Goal: Check status: Check status

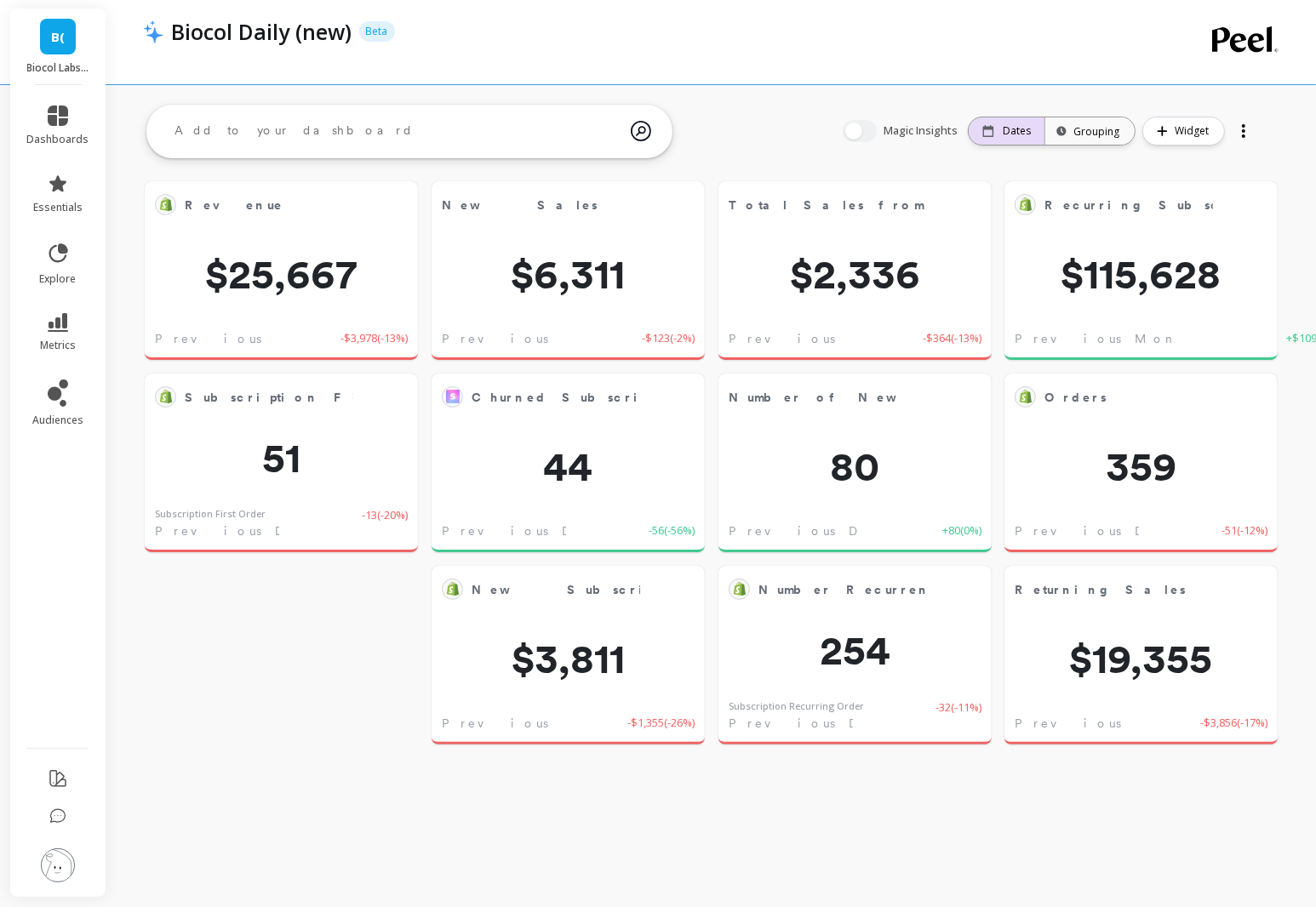
click at [1023, 127] on p "Dates" at bounding box center [1016, 130] width 28 height 14
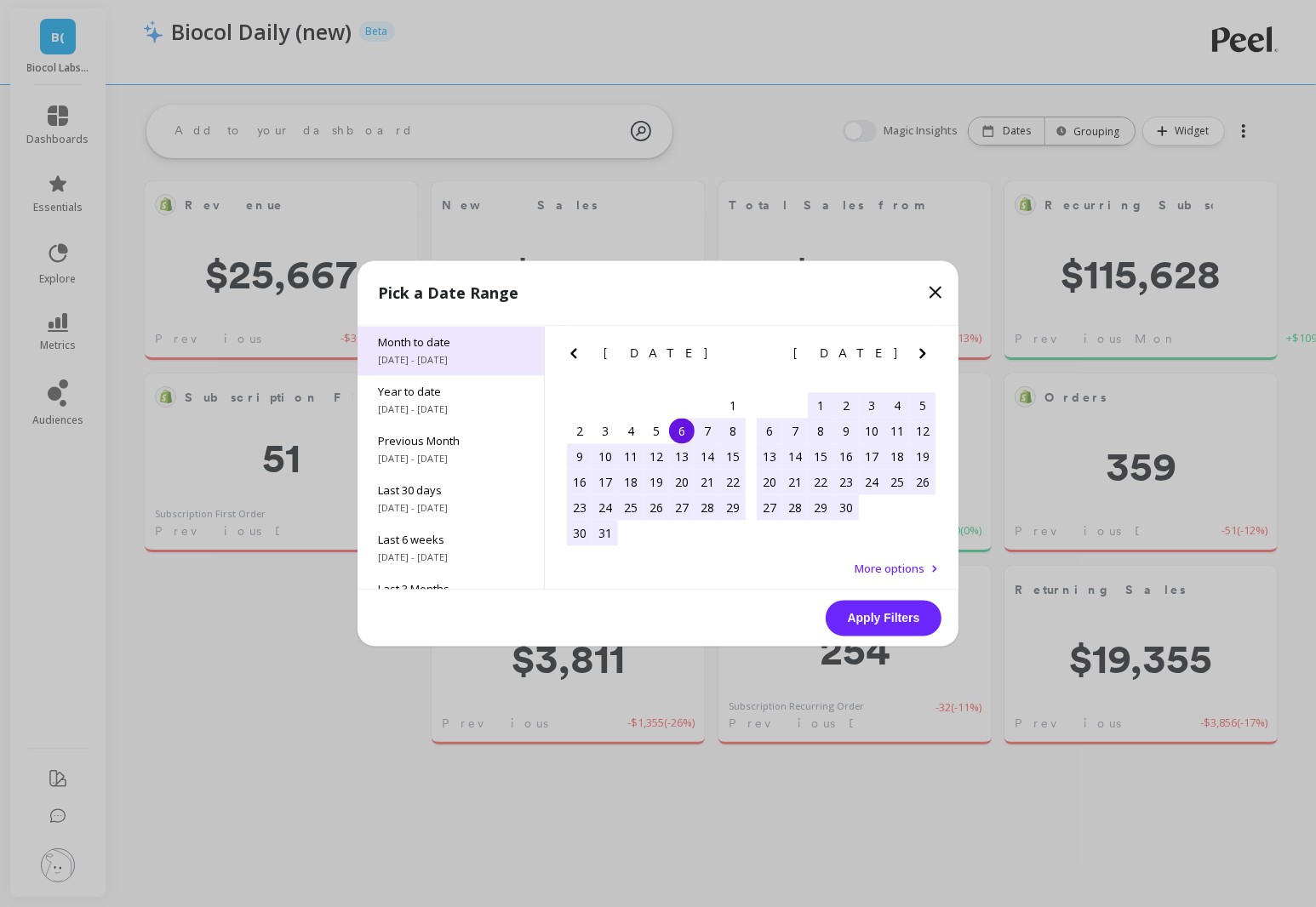
click at [468, 355] on span "[DATE] - [DATE]" at bounding box center [451, 360] width 146 height 14
click at [458, 348] on span "Month to date" at bounding box center [451, 343] width 146 height 15
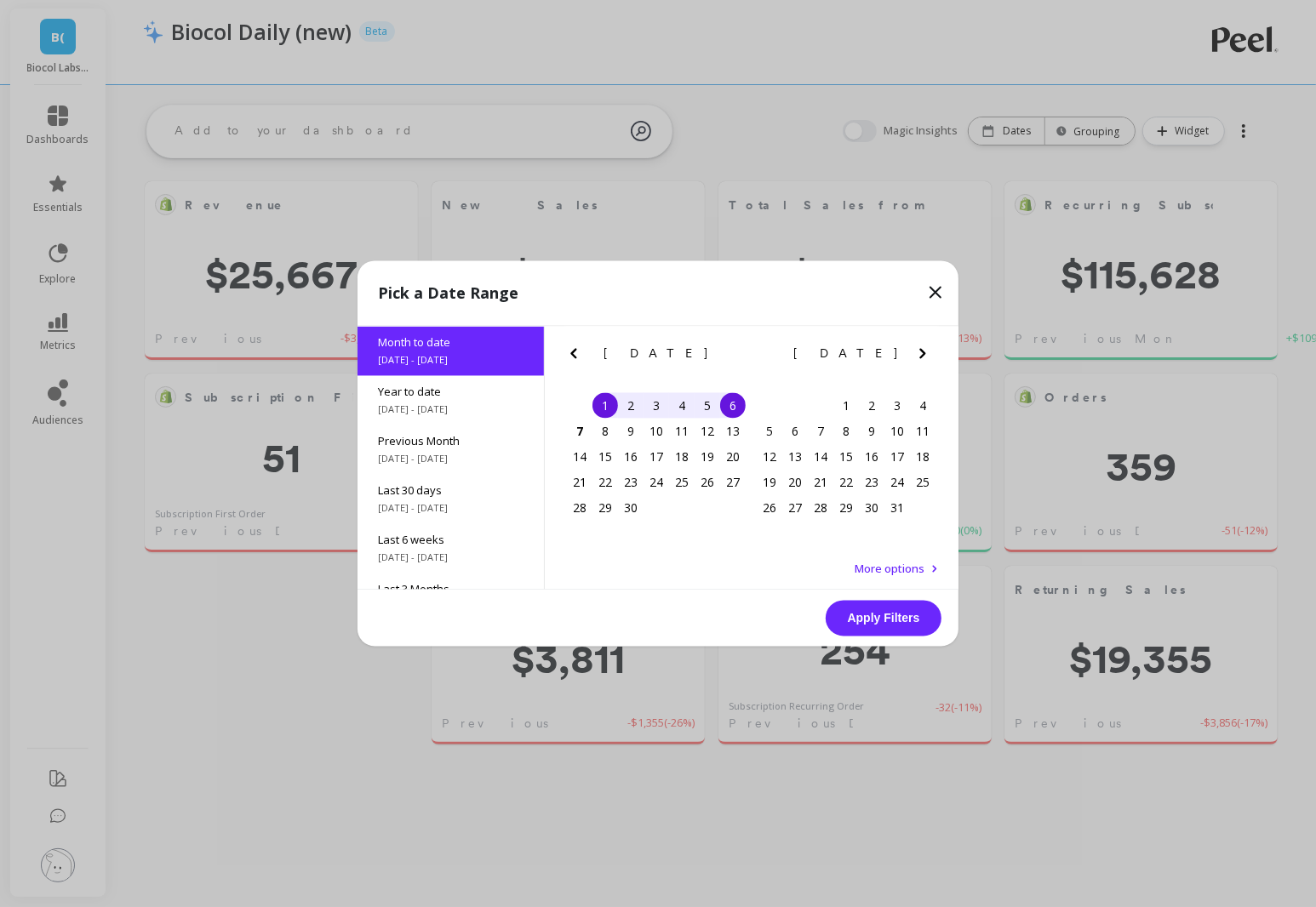
click at [706, 406] on div "5" at bounding box center [707, 406] width 26 height 26
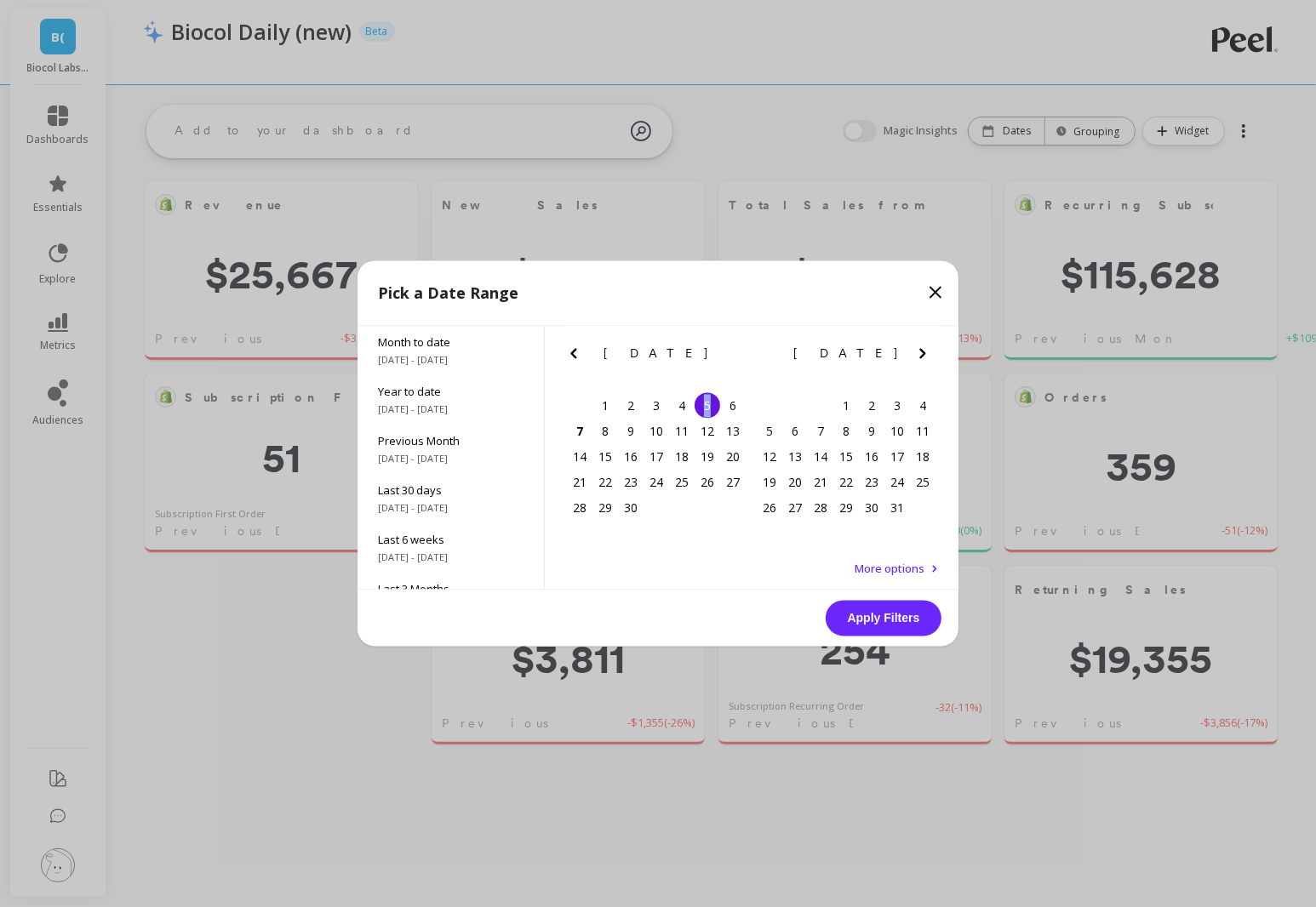
click at [706, 406] on div "5" at bounding box center [707, 406] width 26 height 26
click at [886, 615] on button "Apply Filters" at bounding box center [883, 618] width 116 height 36
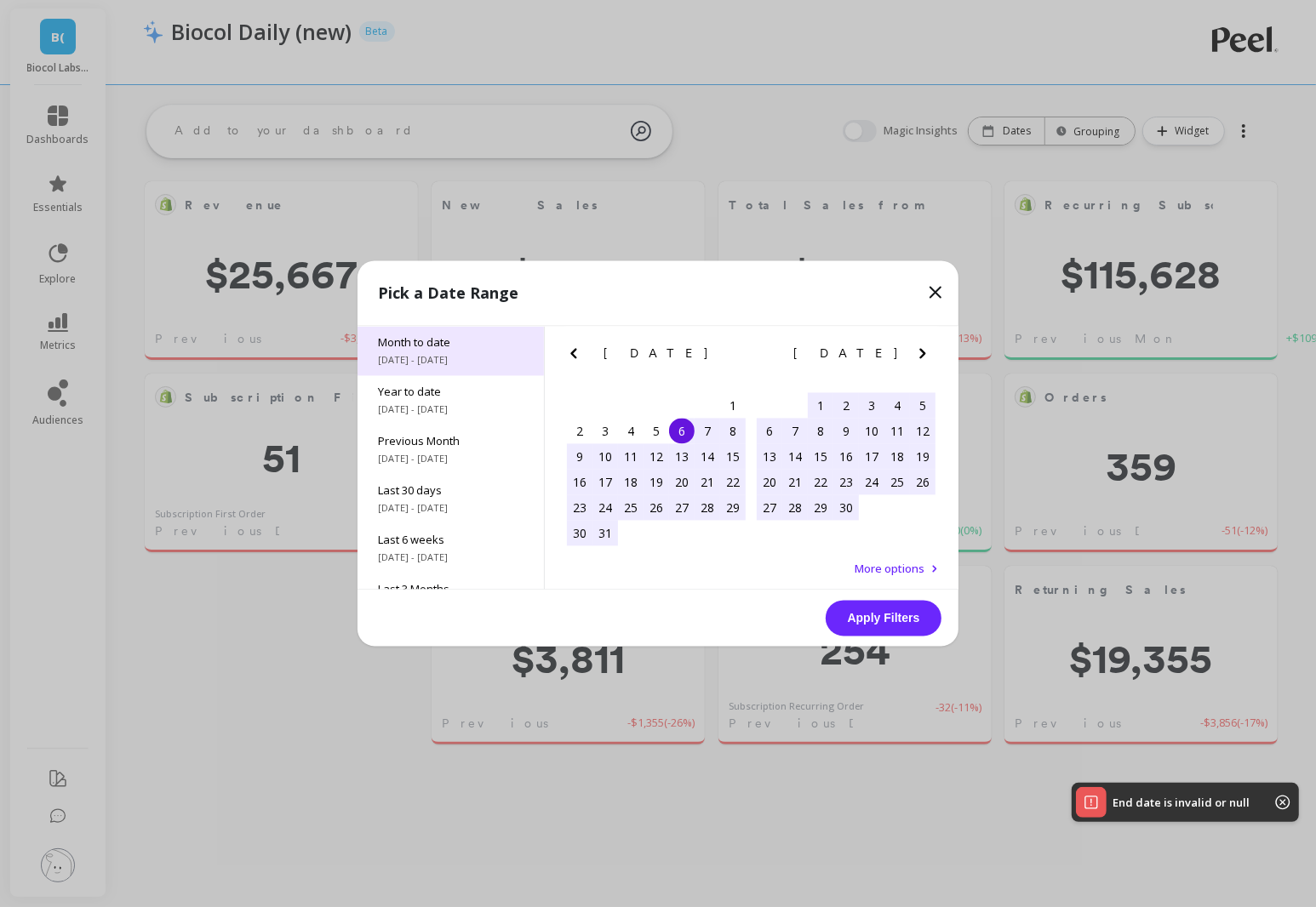
click at [433, 333] on div "Month to date [DATE] - [DATE]" at bounding box center [451, 351] width 186 height 49
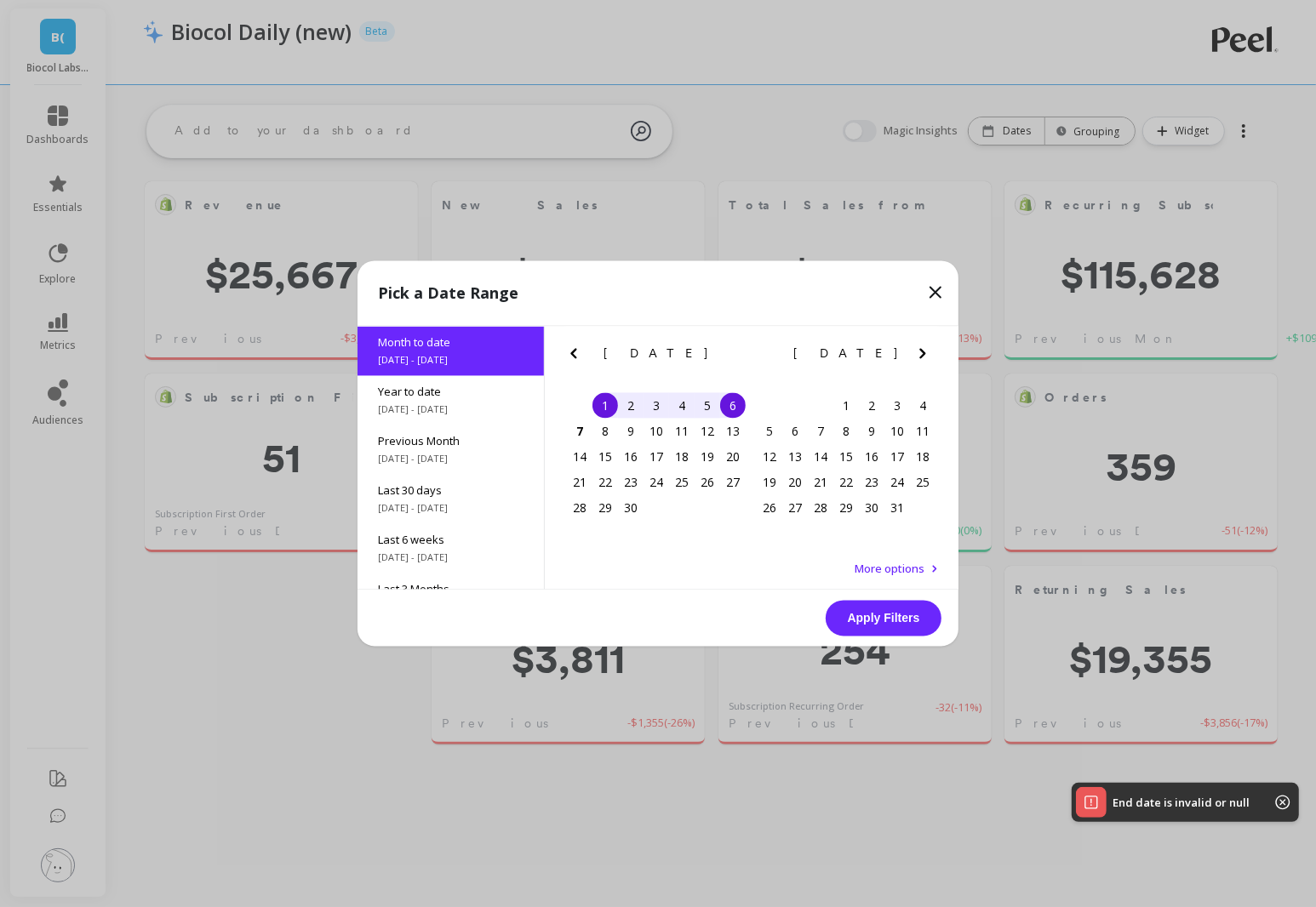
click at [706, 408] on div "5" at bounding box center [707, 406] width 26 height 26
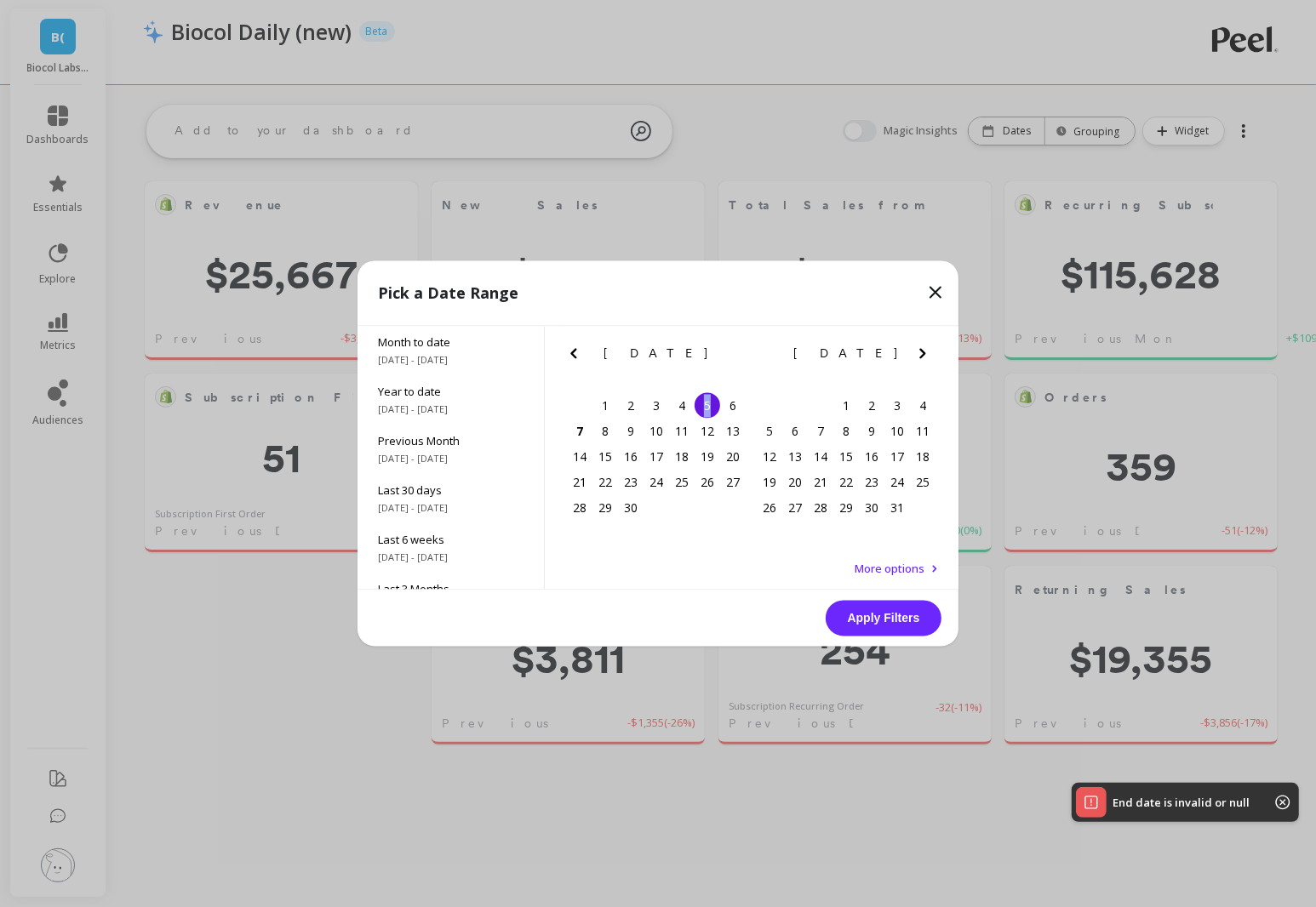
click at [706, 408] on div "5" at bounding box center [707, 406] width 26 height 26
click at [876, 619] on button "Apply Filters" at bounding box center [883, 618] width 116 height 36
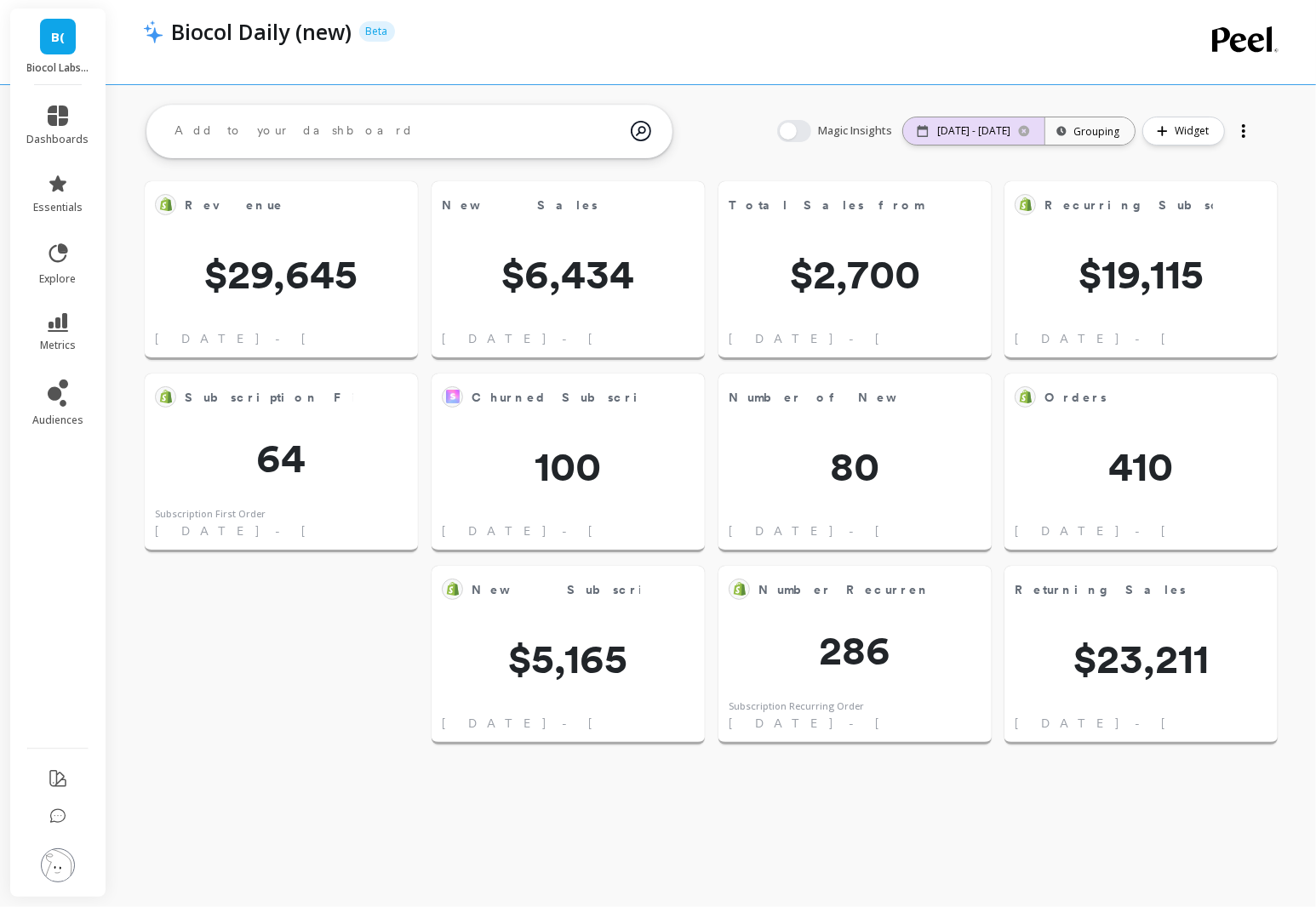
click at [969, 133] on p "[DATE] - [DATE]" at bounding box center [973, 130] width 73 height 14
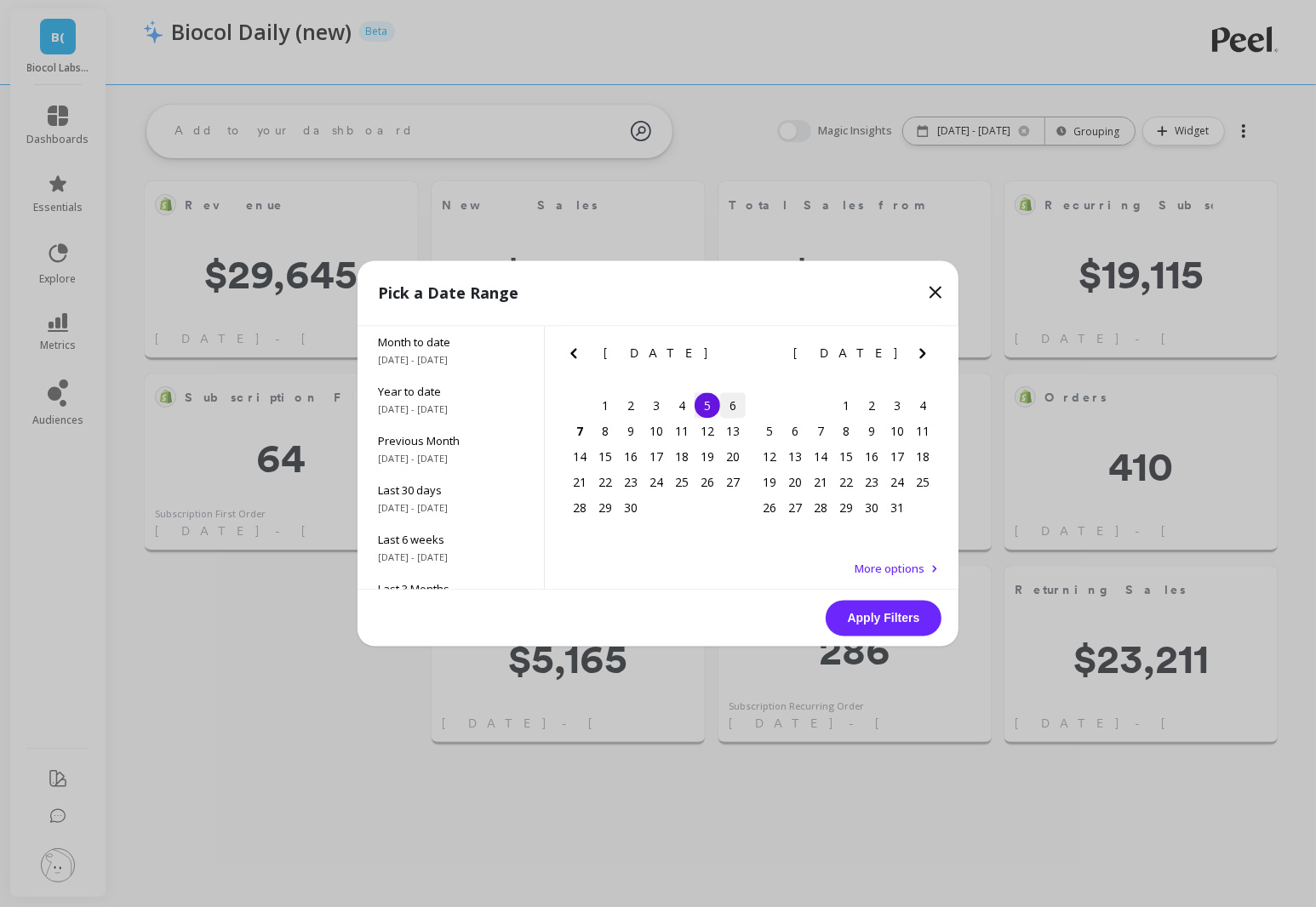
click at [731, 399] on div "6" at bounding box center [732, 406] width 26 height 26
click at [733, 405] on div "6" at bounding box center [732, 406] width 26 height 26
click at [911, 617] on button "Apply Filters" at bounding box center [883, 618] width 116 height 36
